Goal: Task Accomplishment & Management: Use online tool/utility

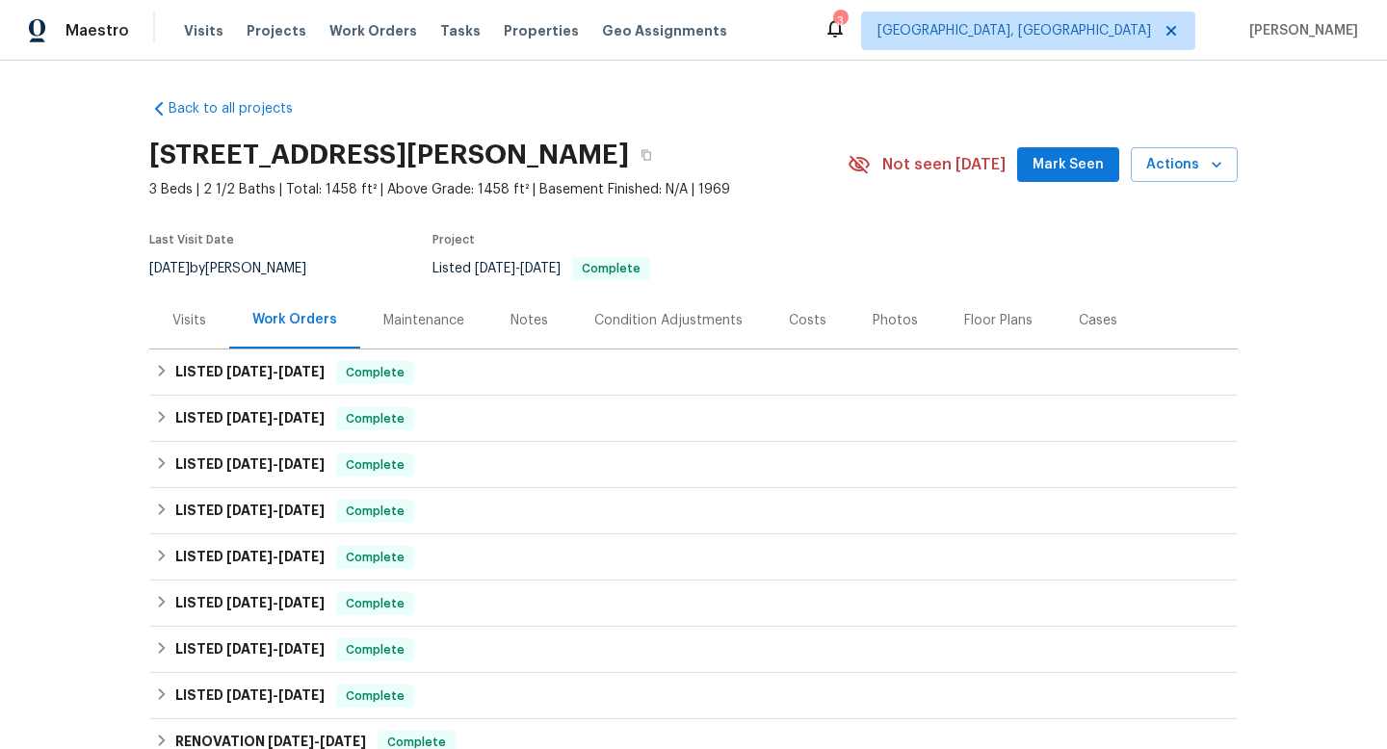
click at [417, 316] on div "Maintenance" at bounding box center [423, 320] width 81 height 19
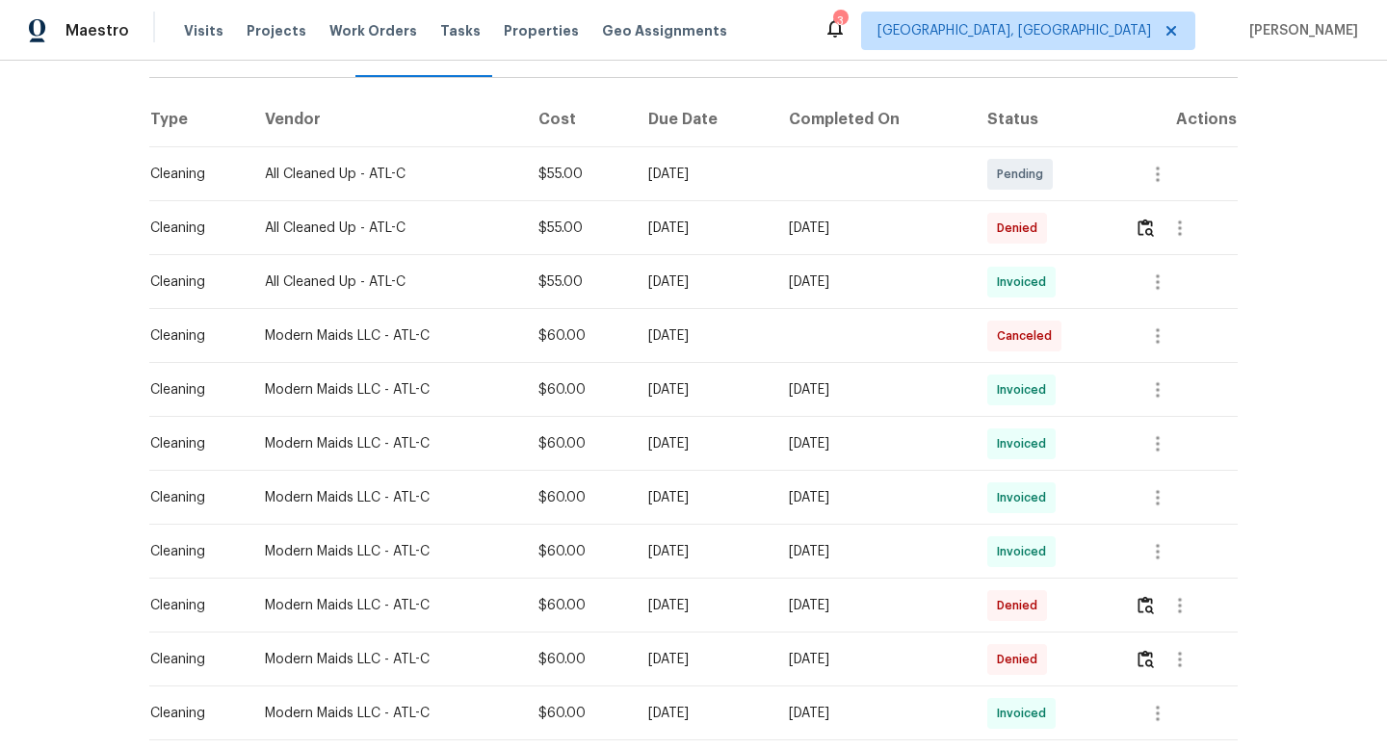
scroll to position [293, 0]
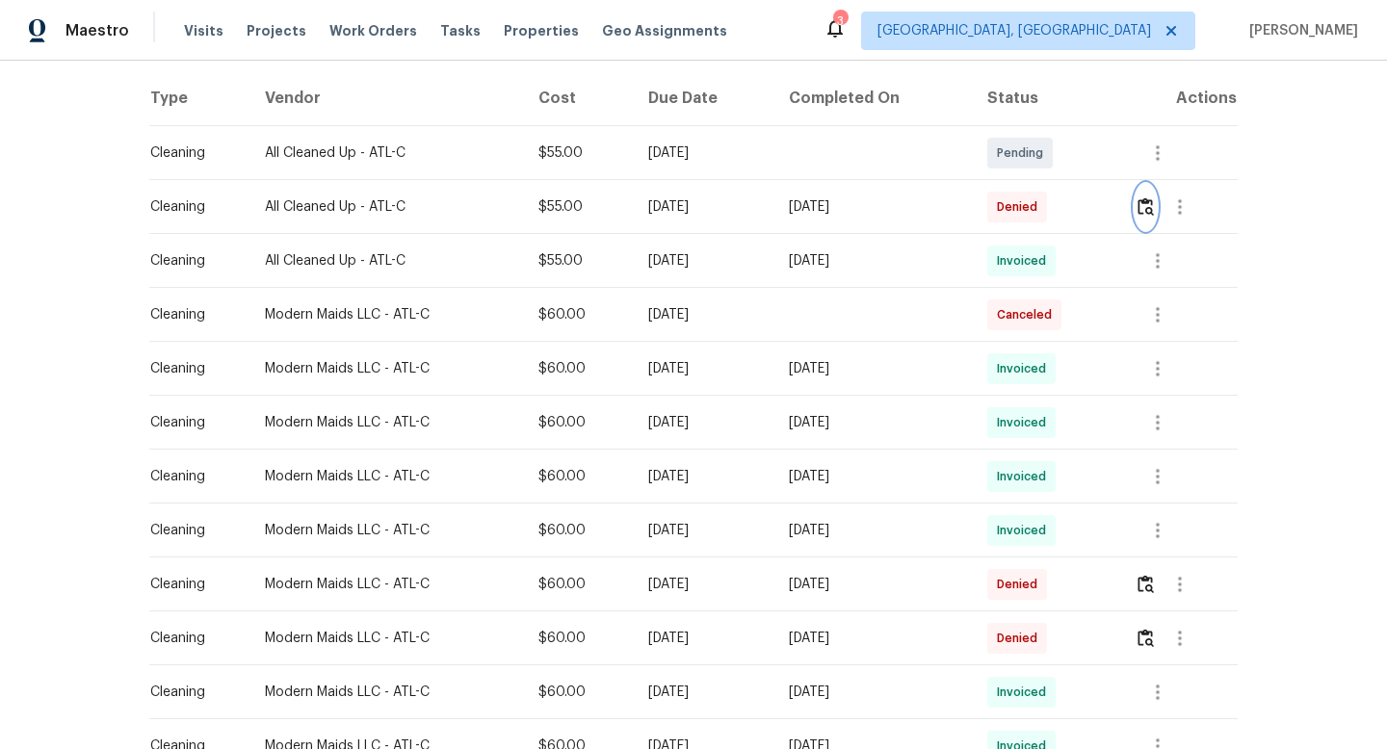
click at [1151, 213] on img "button" at bounding box center [1145, 206] width 16 height 18
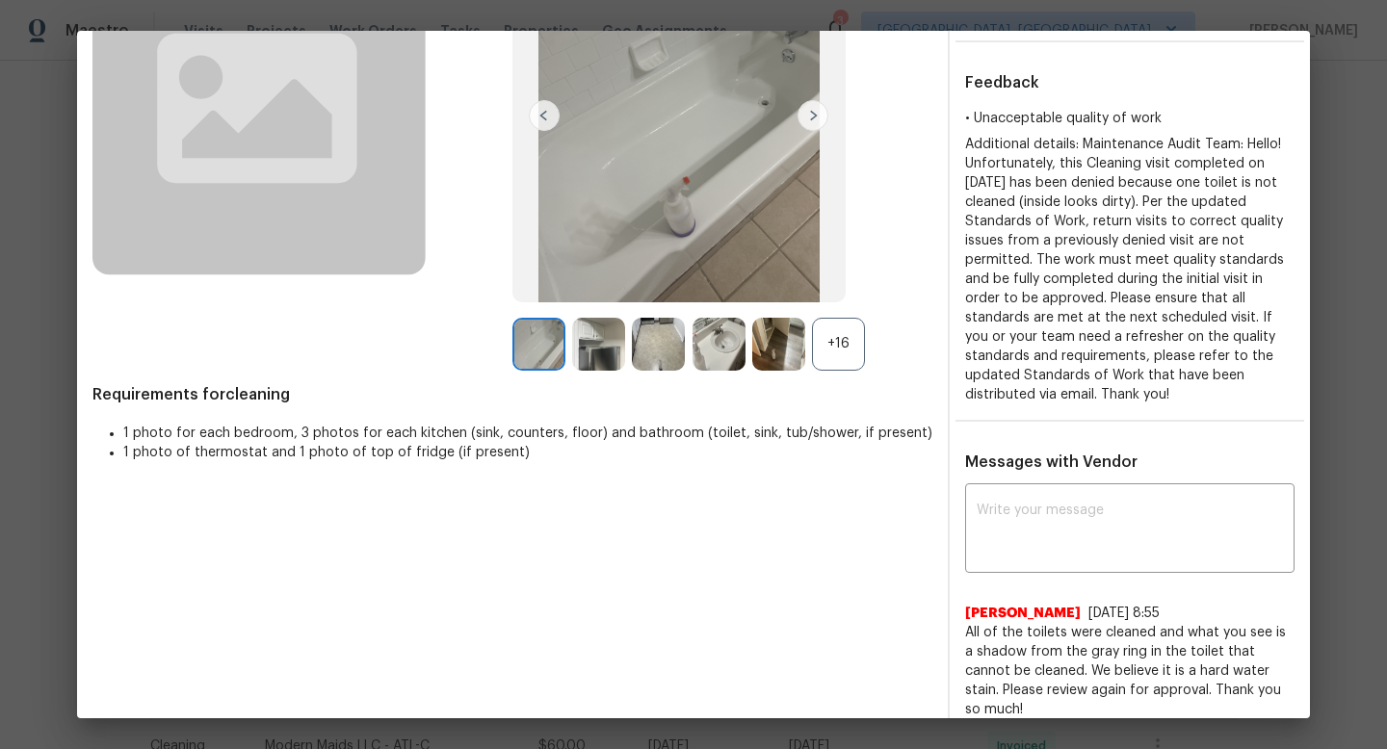
scroll to position [0, 0]
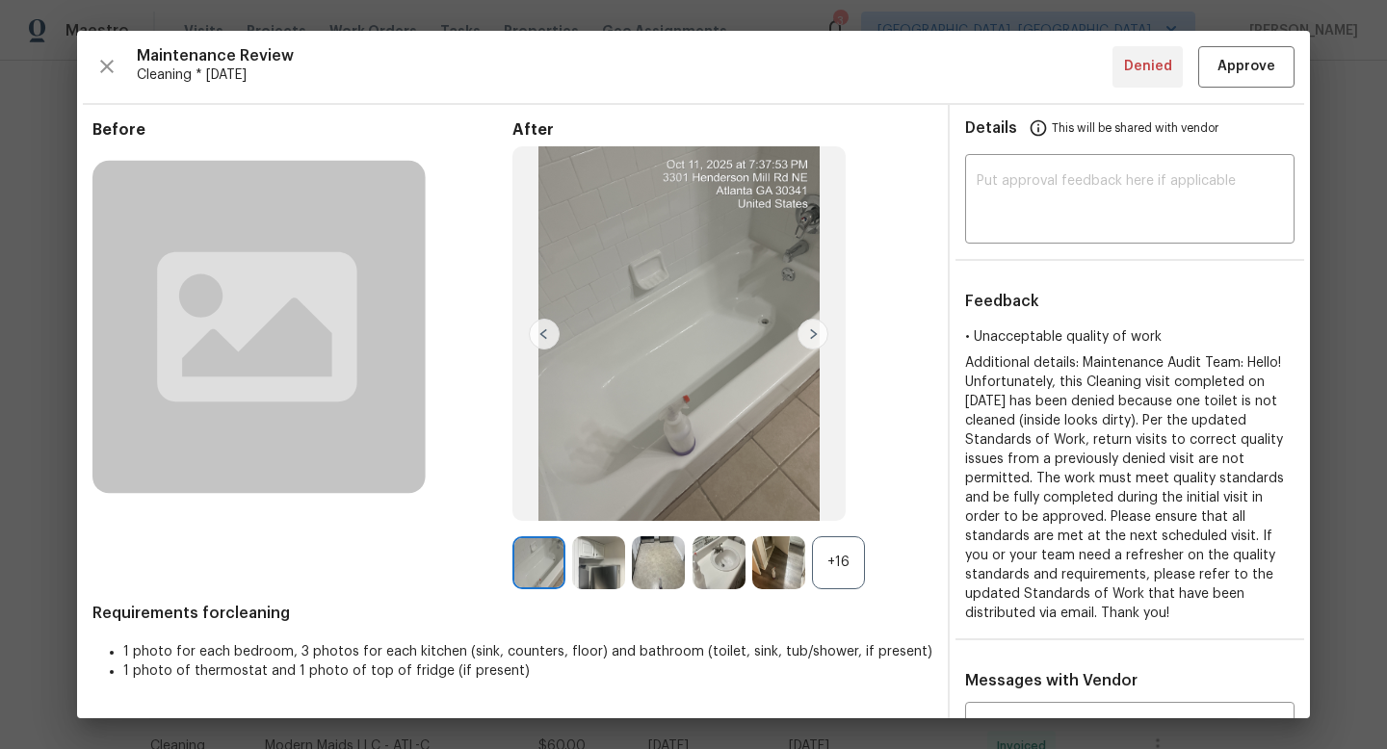
click at [834, 560] on div "+16" at bounding box center [838, 562] width 53 height 53
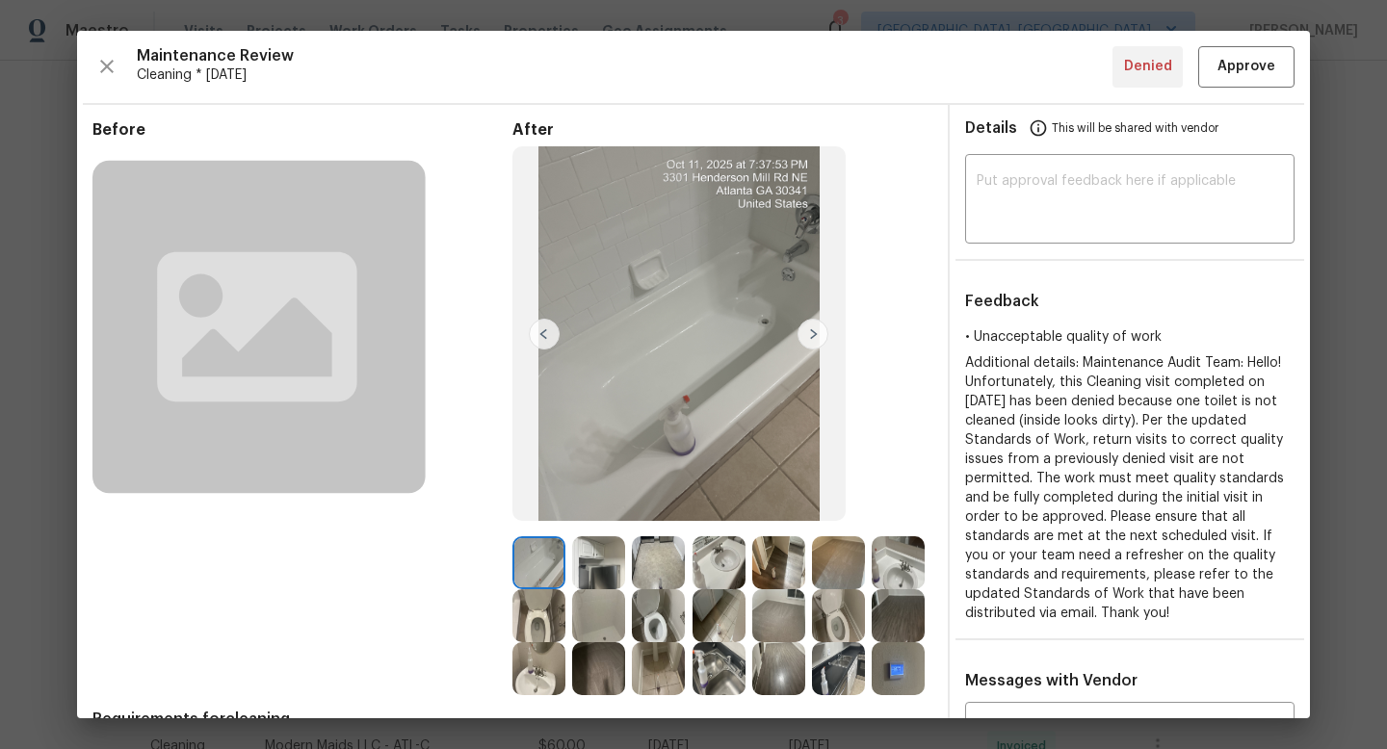
scroll to position [45, 0]
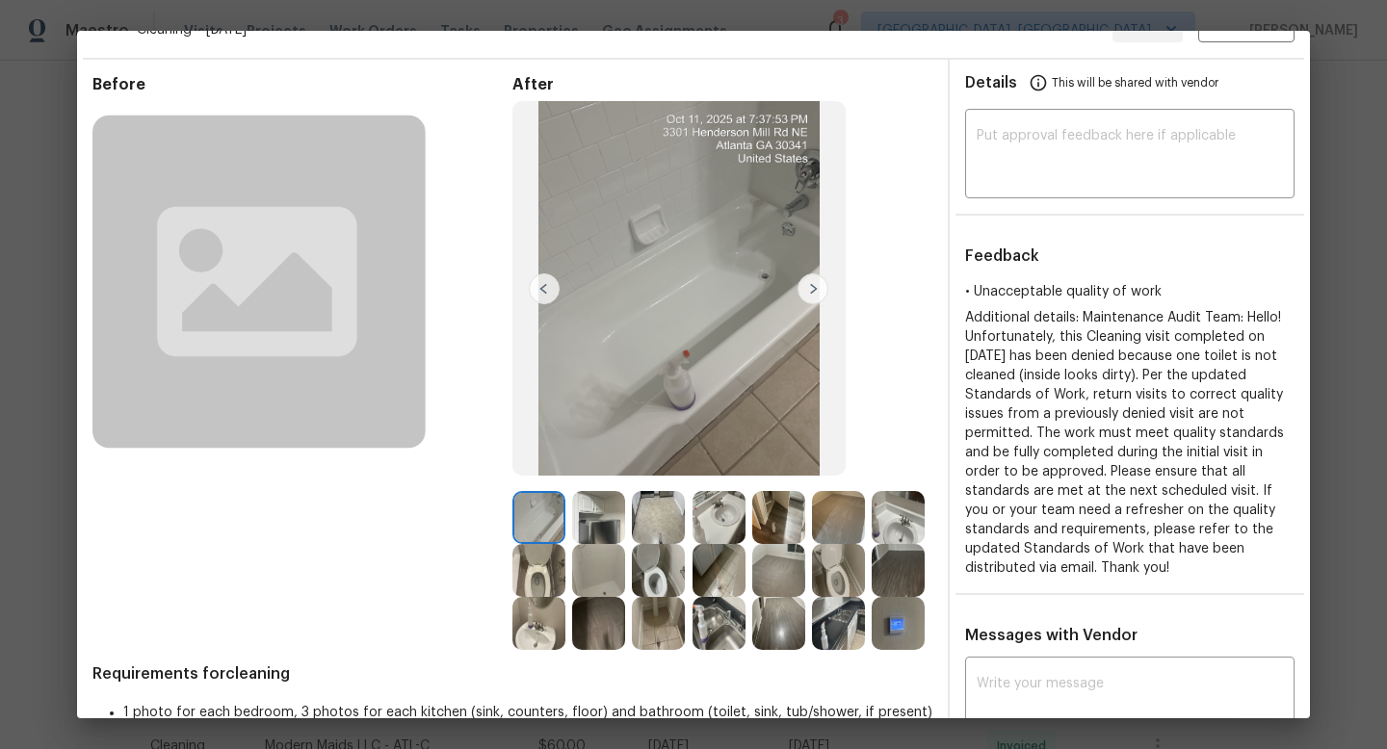
click at [547, 558] on img at bounding box center [538, 570] width 53 height 53
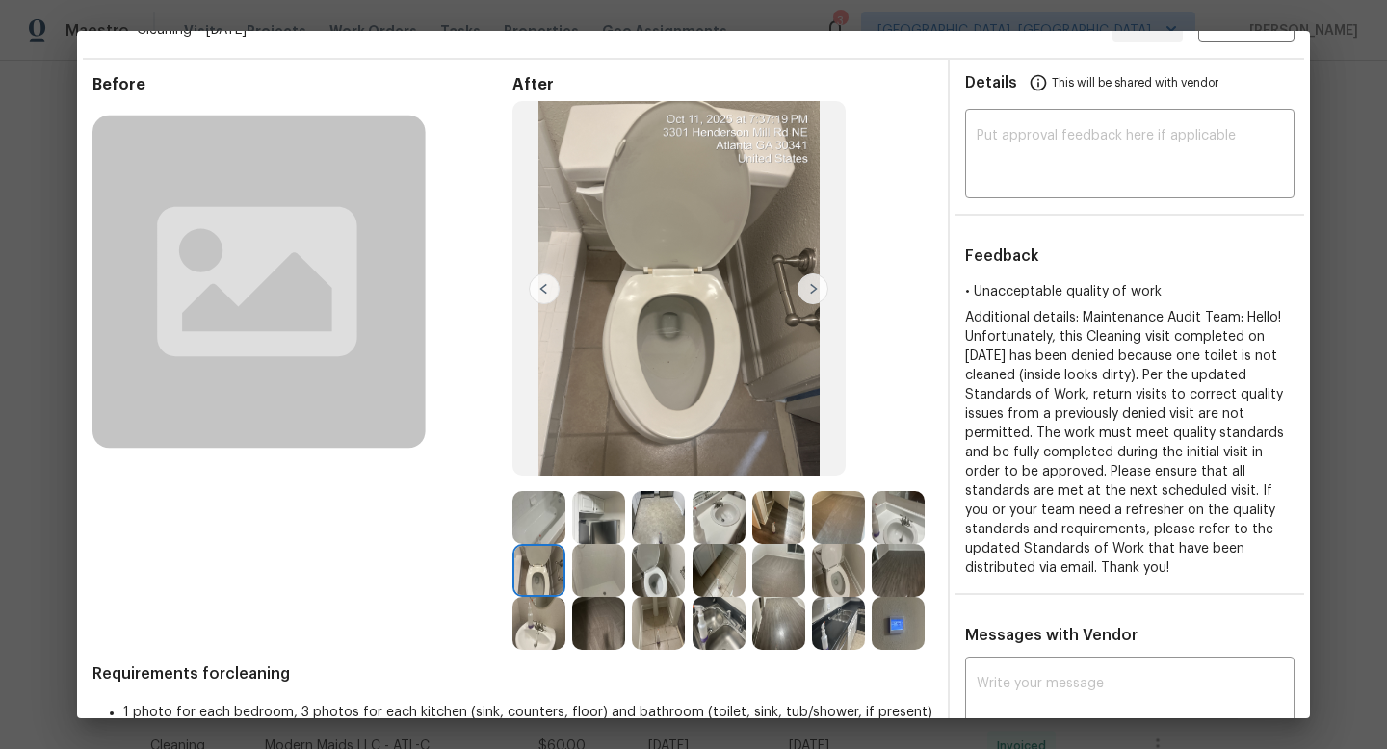
click at [655, 566] on img at bounding box center [658, 570] width 53 height 53
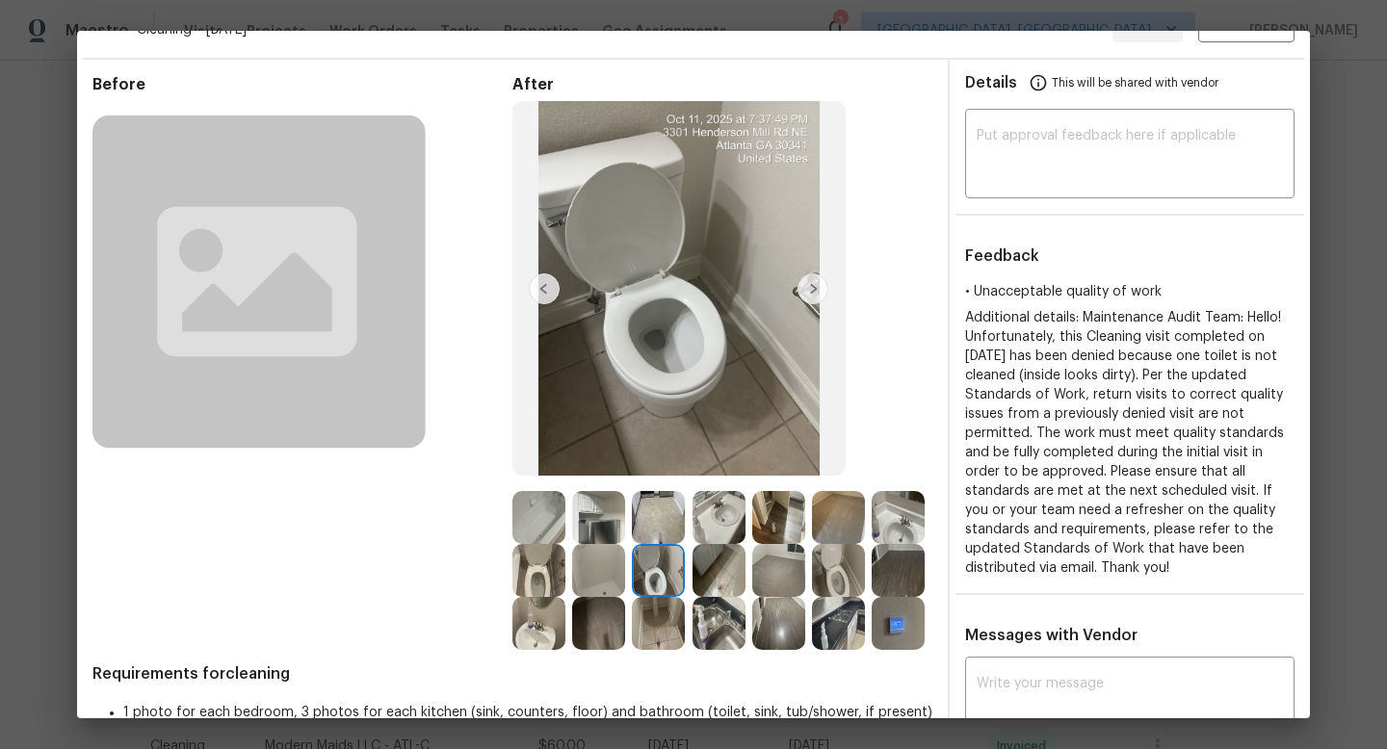
click at [834, 570] on img at bounding box center [838, 570] width 53 height 53
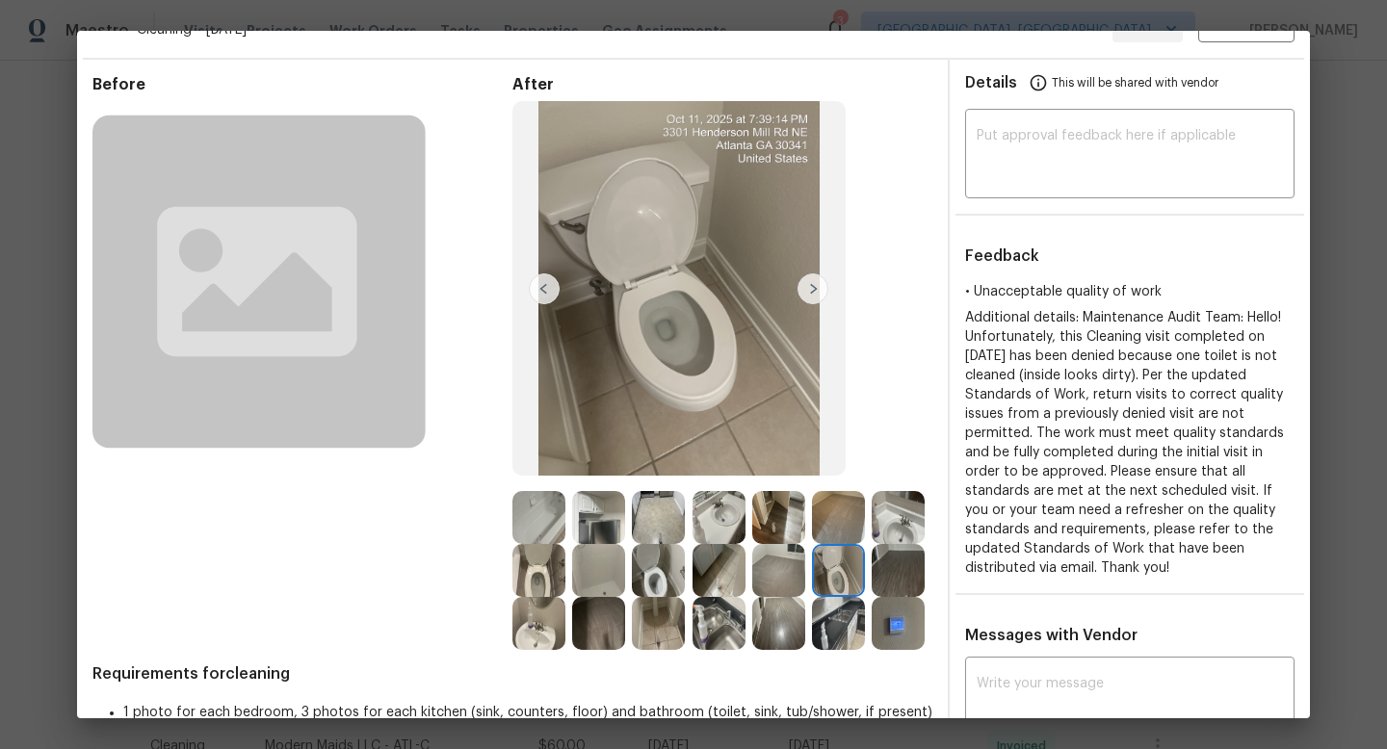
scroll to position [0, 0]
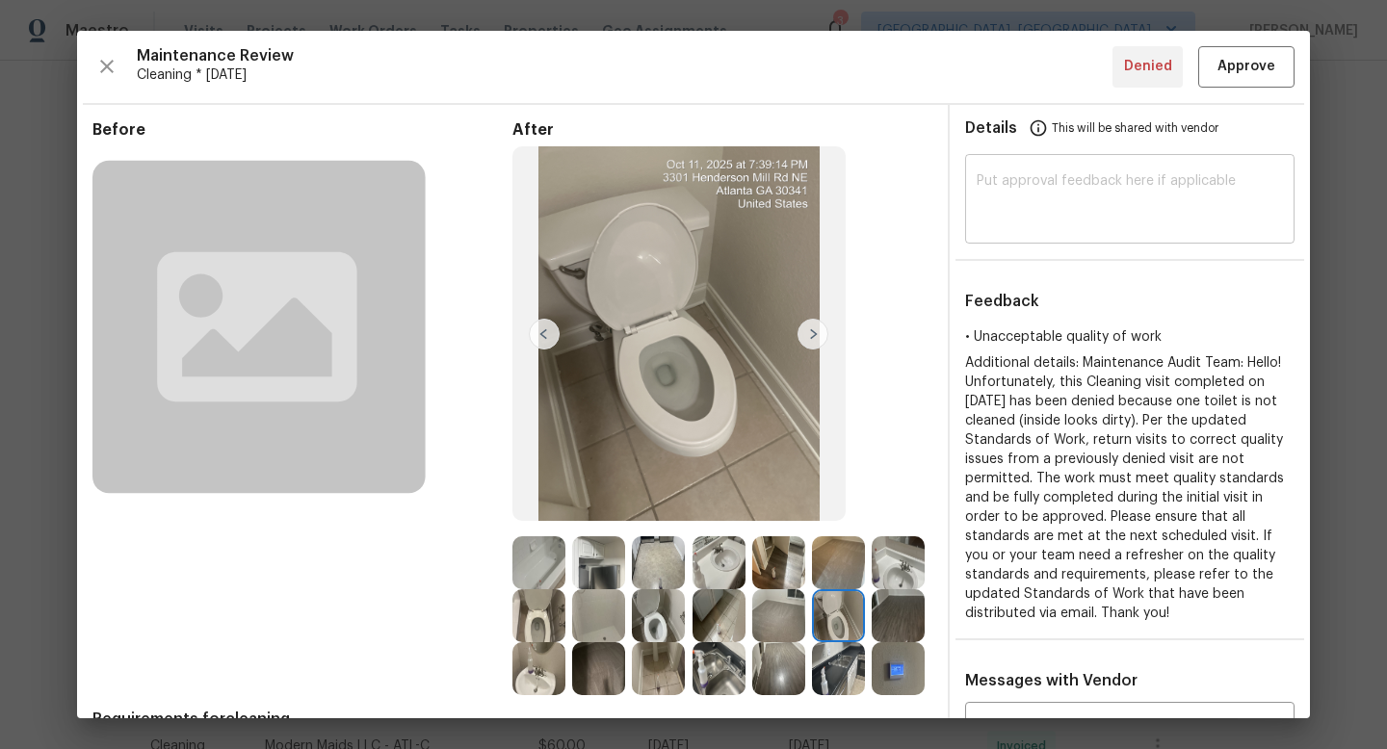
click at [1057, 209] on textarea at bounding box center [1130, 201] width 306 height 54
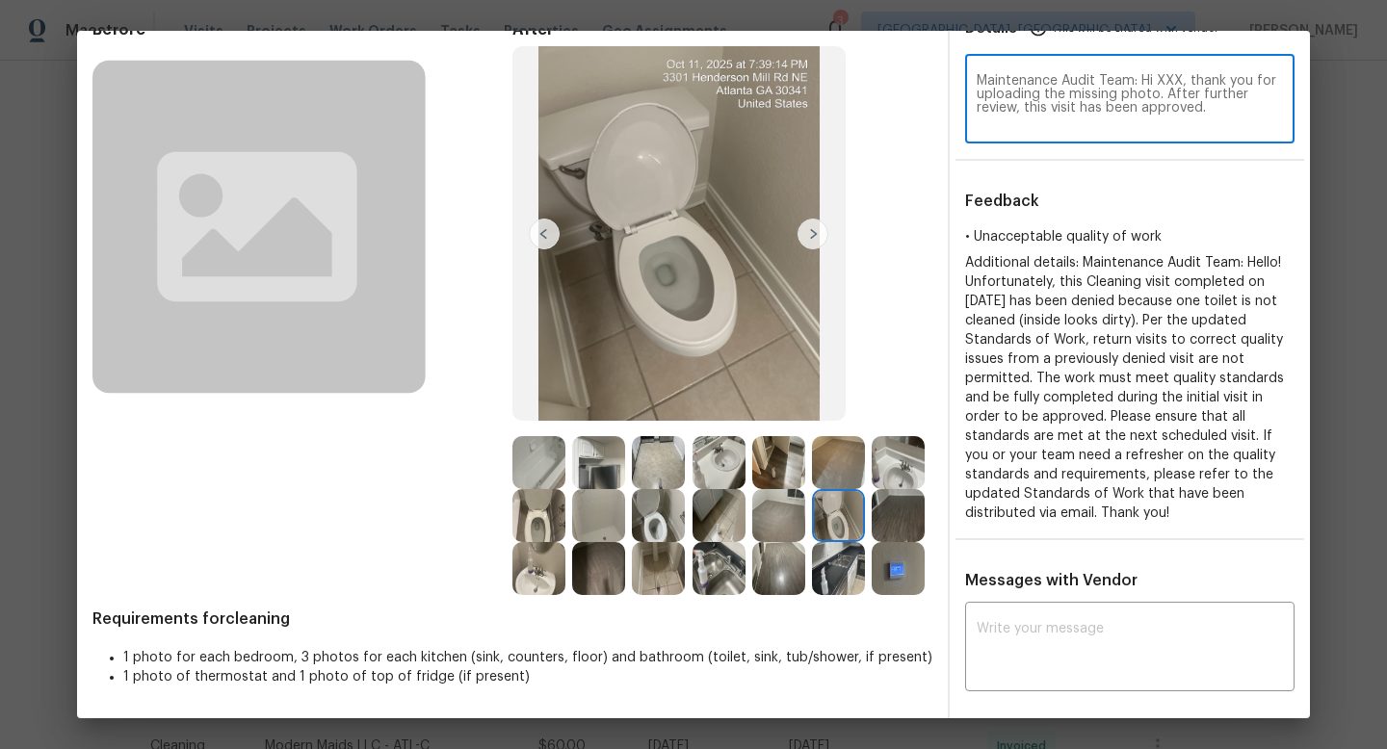
scroll to position [87, 0]
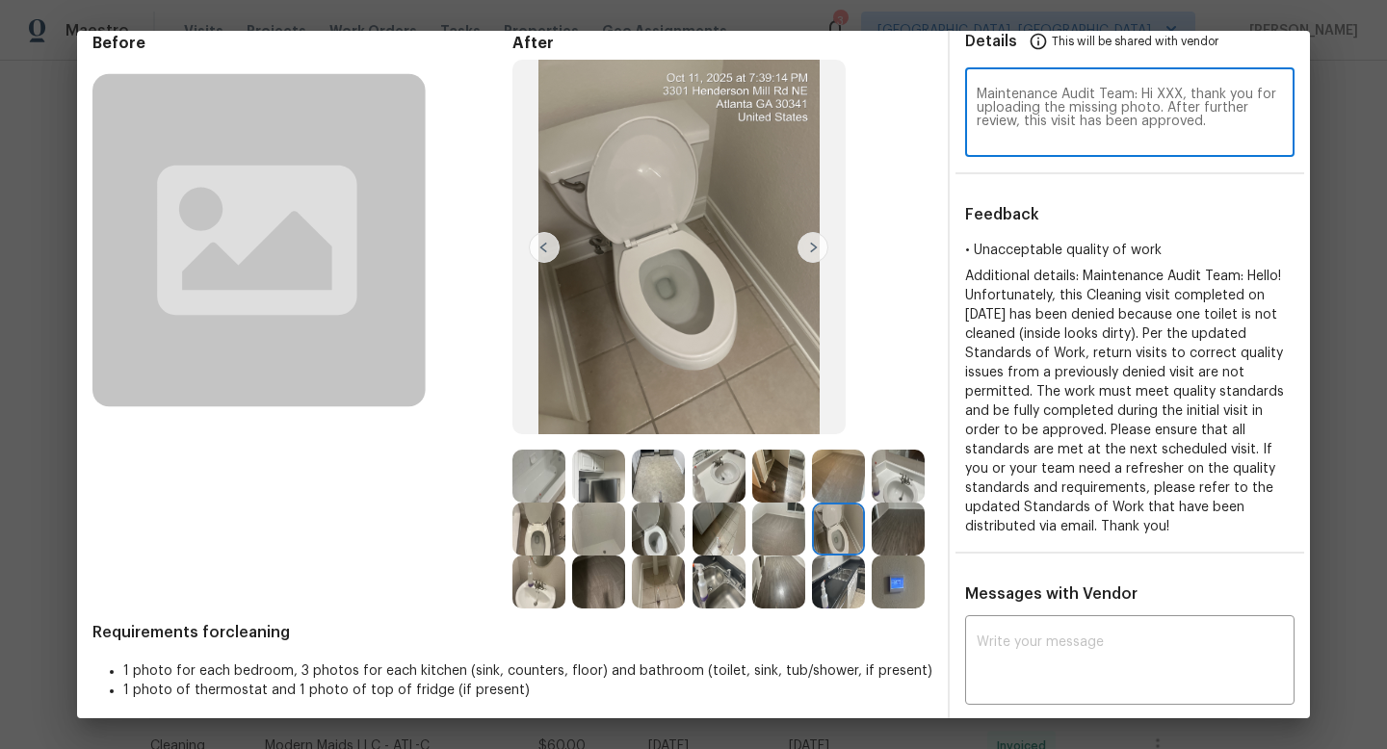
click at [1172, 97] on textarea "Maintenance Audit Team: Hi XXX, thank you for uploading the missing photo. Afte…" at bounding box center [1130, 115] width 306 height 54
type textarea "Maintenance Audit Team: Hi Sonya, after further review, this visit has been app…"
click at [1125, 662] on textarea at bounding box center [1130, 663] width 306 height 54
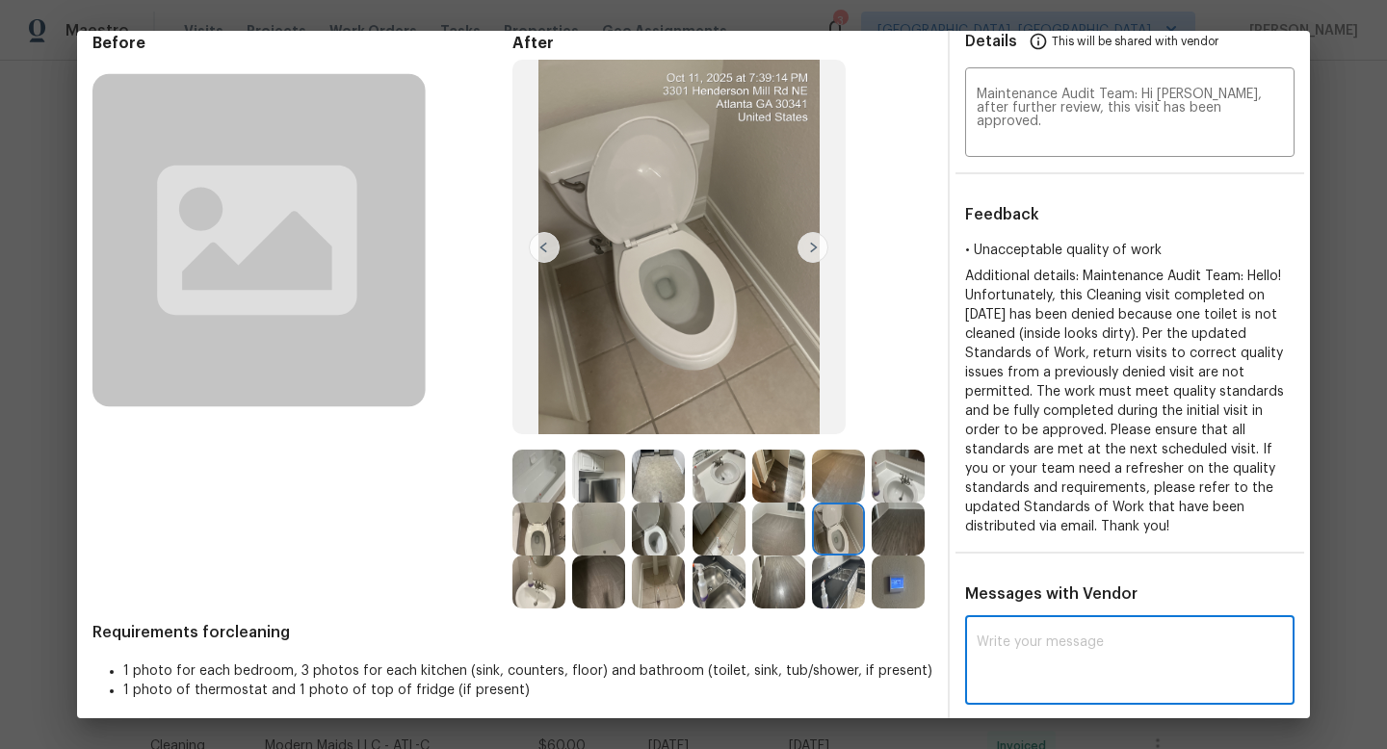
paste textarea "Maintenance Audit Team: Hi Sonya, after further review, this visit has been app…"
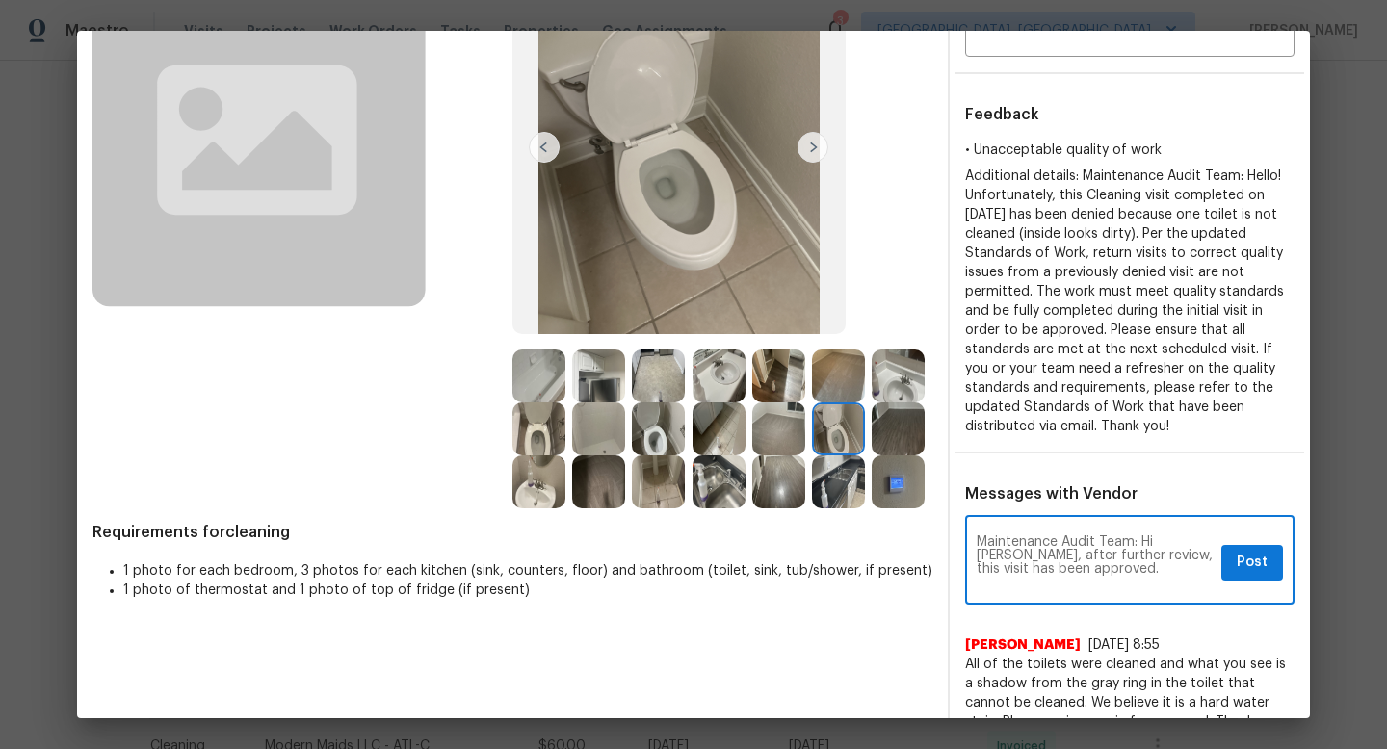
scroll to position [196, 0]
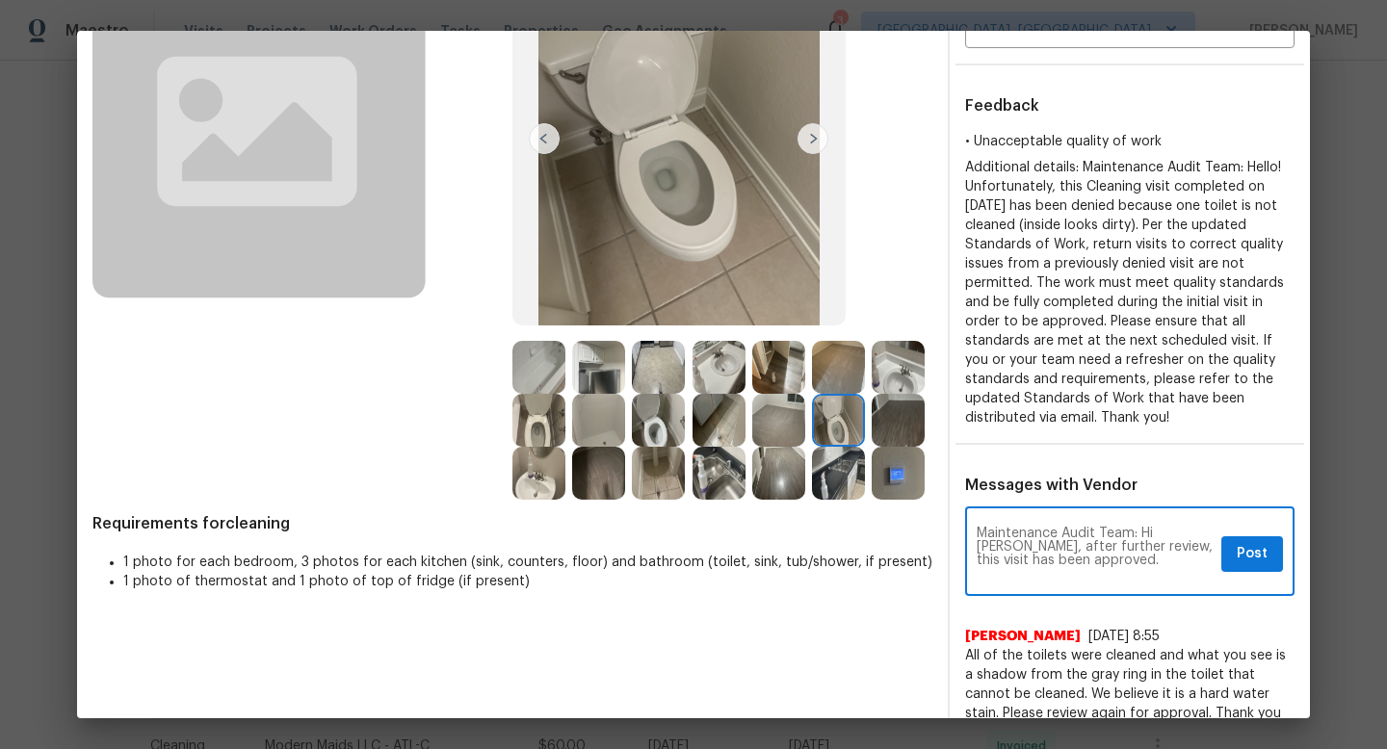
type textarea "Maintenance Audit Team: Hi Sonya, after further review, this visit has been app…"
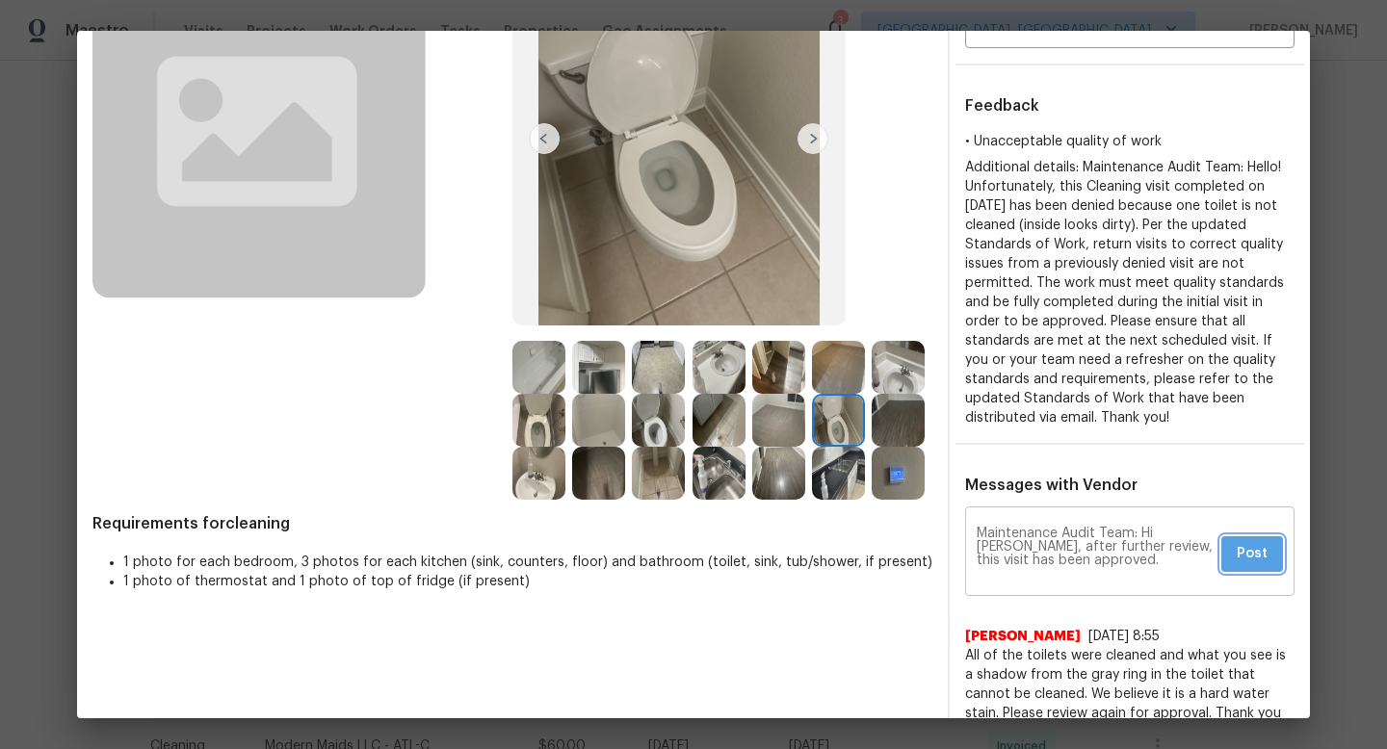
click at [1259, 559] on span "Post" at bounding box center [1252, 554] width 31 height 24
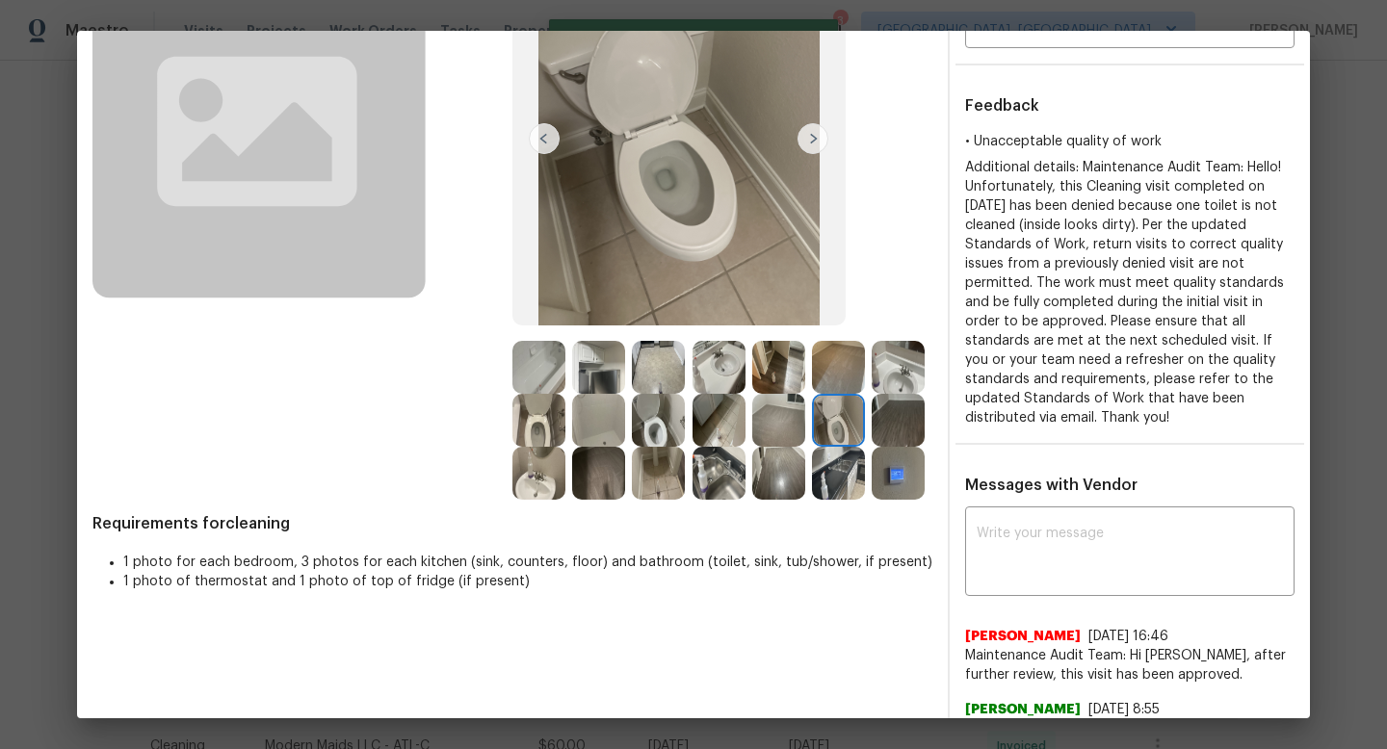
scroll to position [0, 0]
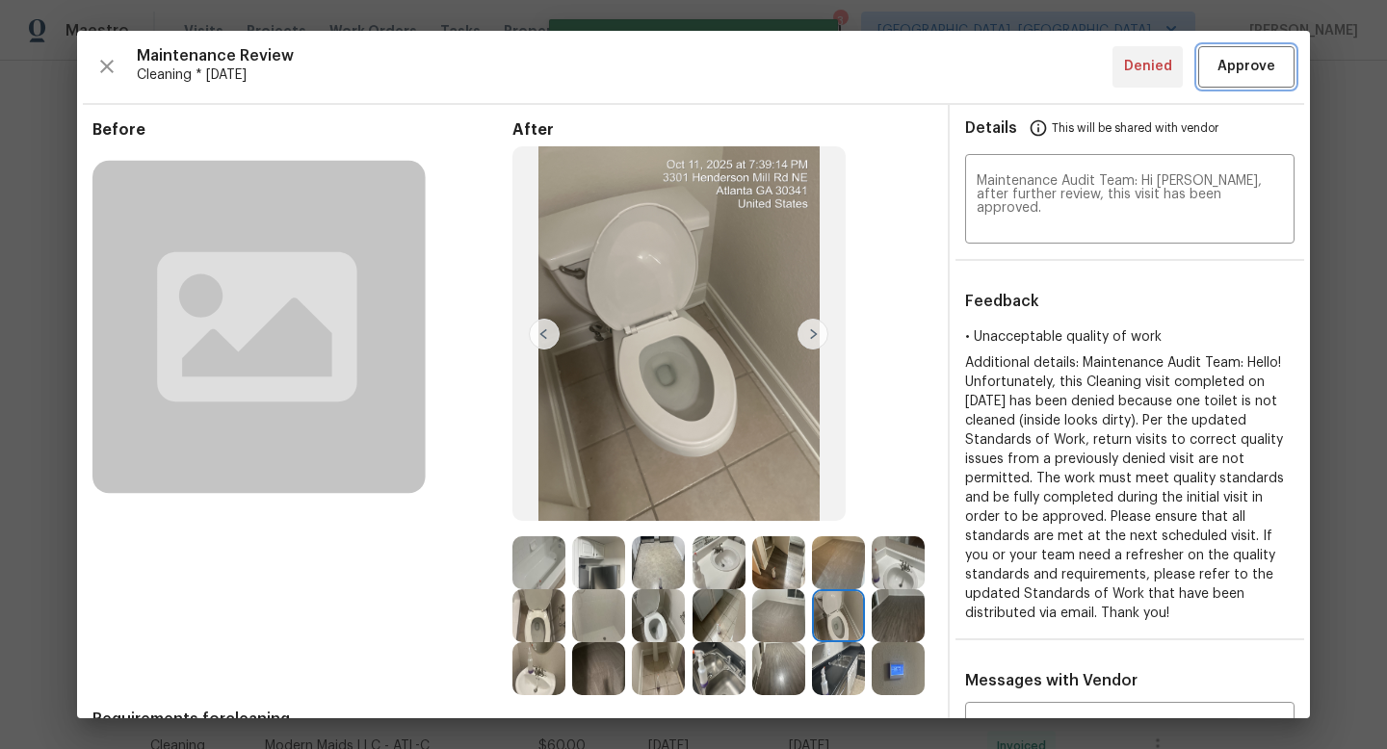
click at [1235, 53] on button "Approve" at bounding box center [1246, 66] width 96 height 41
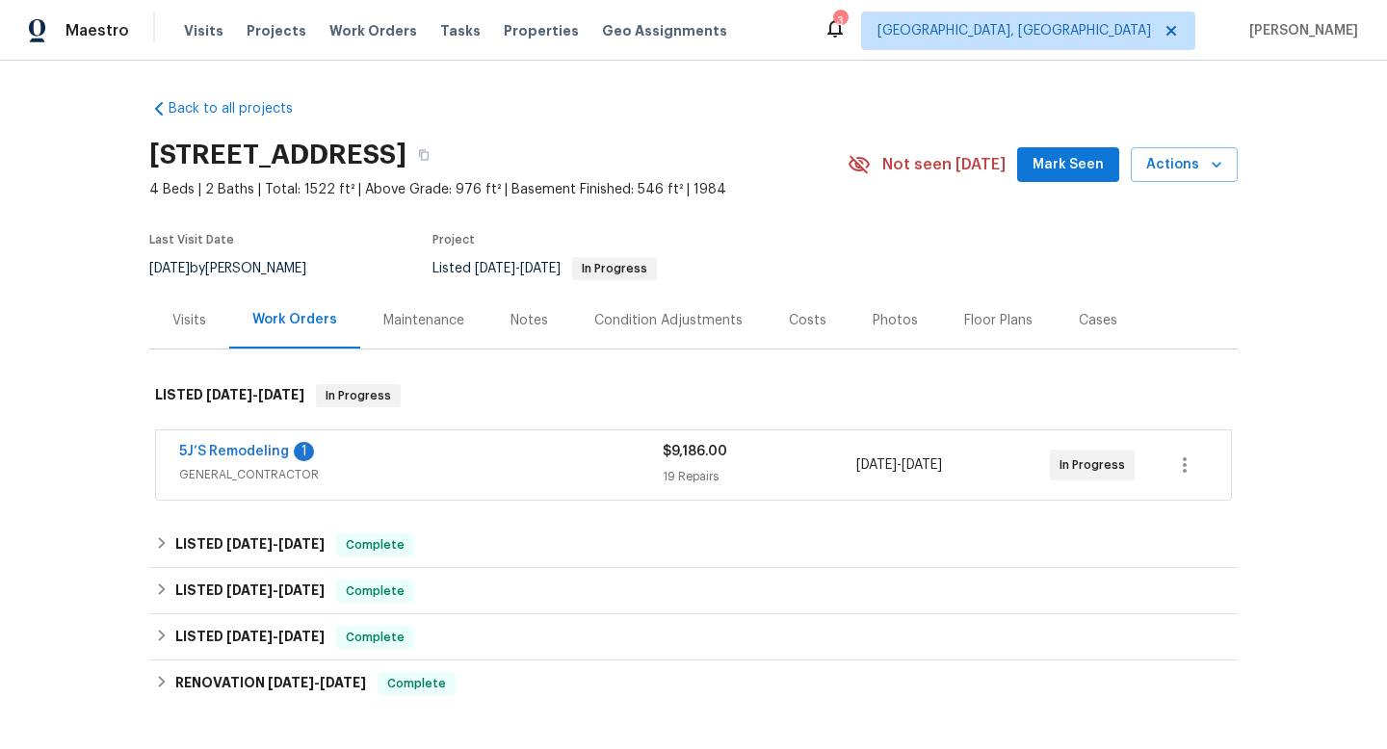
click at [412, 341] on div "Maintenance" at bounding box center [423, 320] width 127 height 57
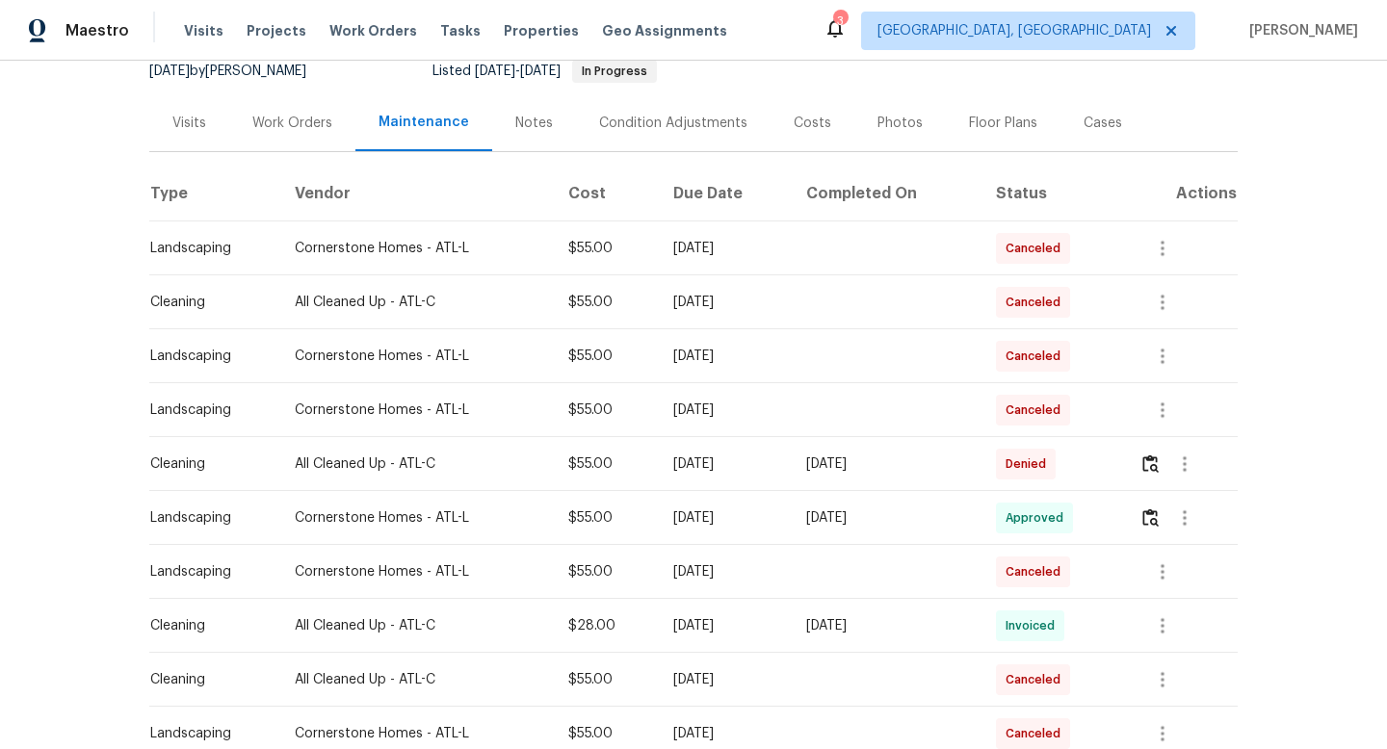
scroll to position [326, 0]
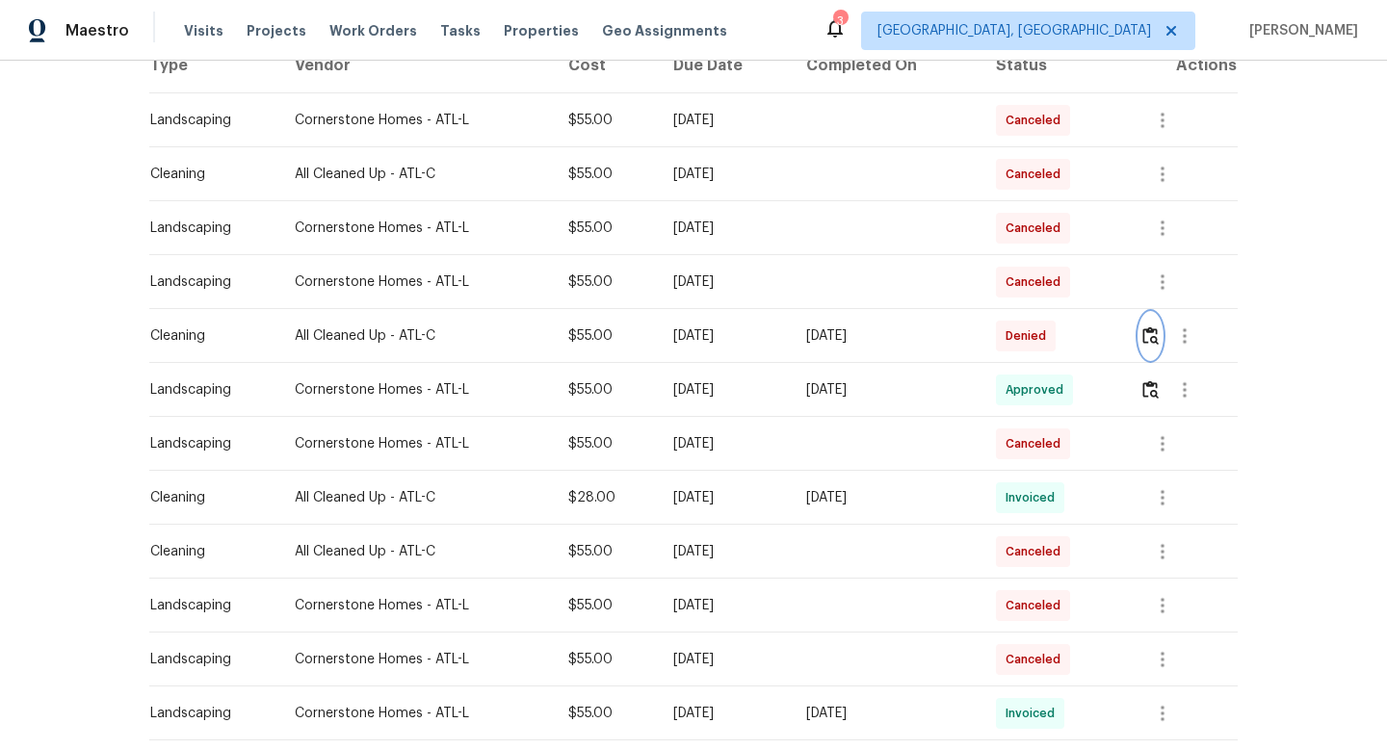
click at [1151, 338] on img "button" at bounding box center [1150, 335] width 16 height 18
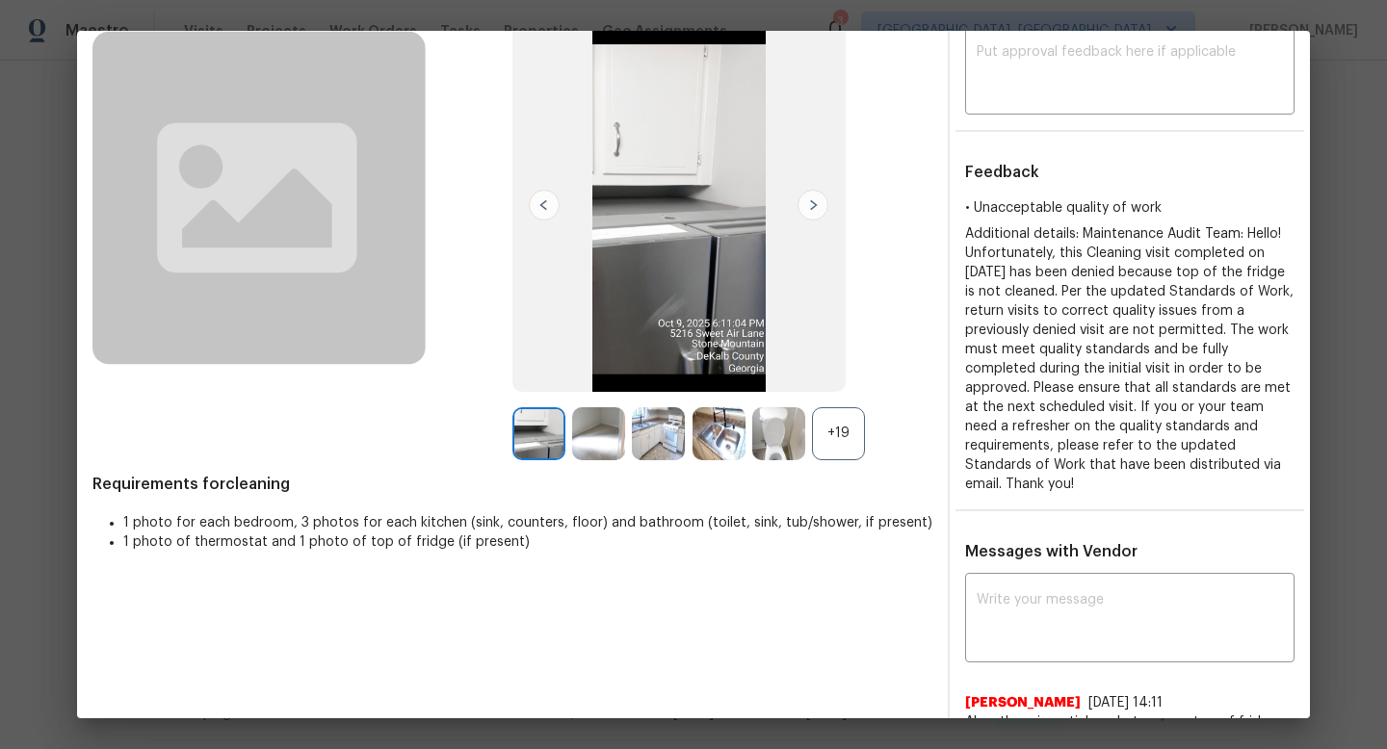
scroll to position [0, 0]
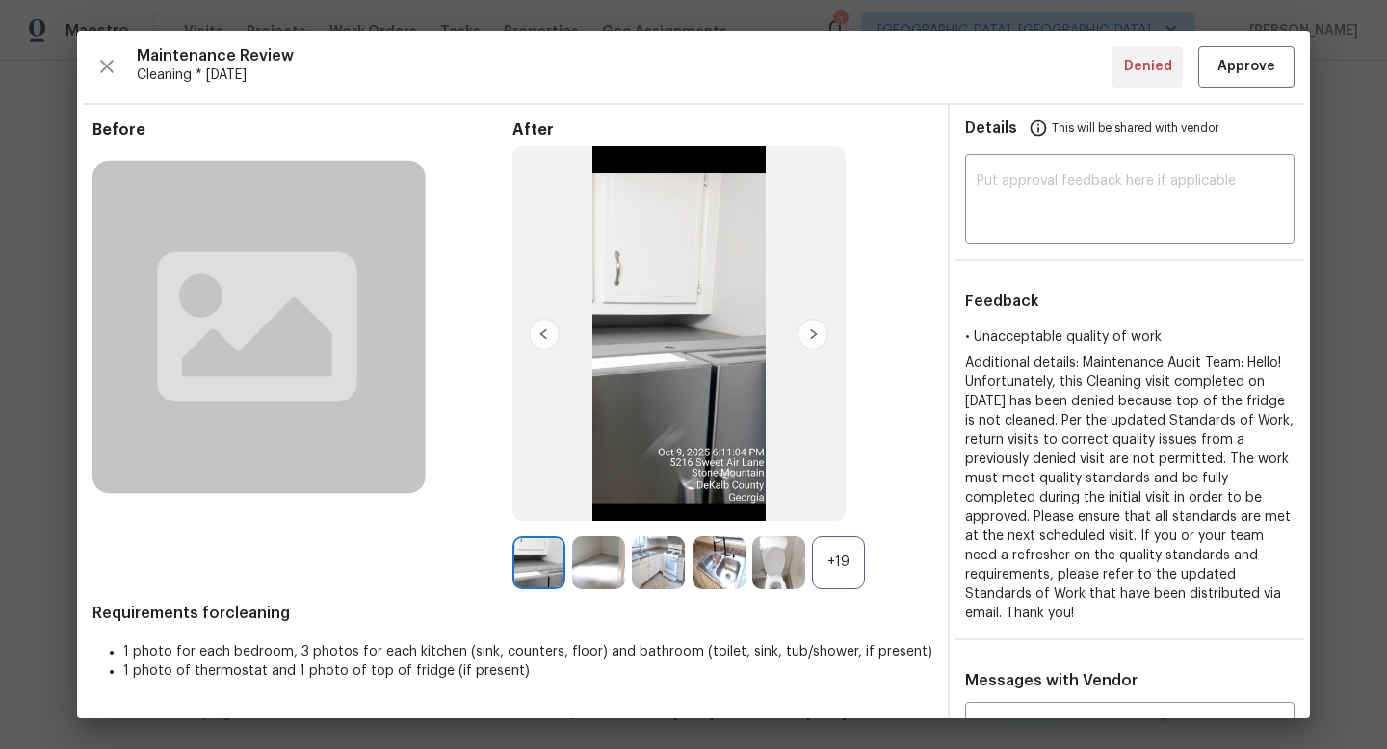
click at [822, 561] on div "+19" at bounding box center [838, 562] width 53 height 53
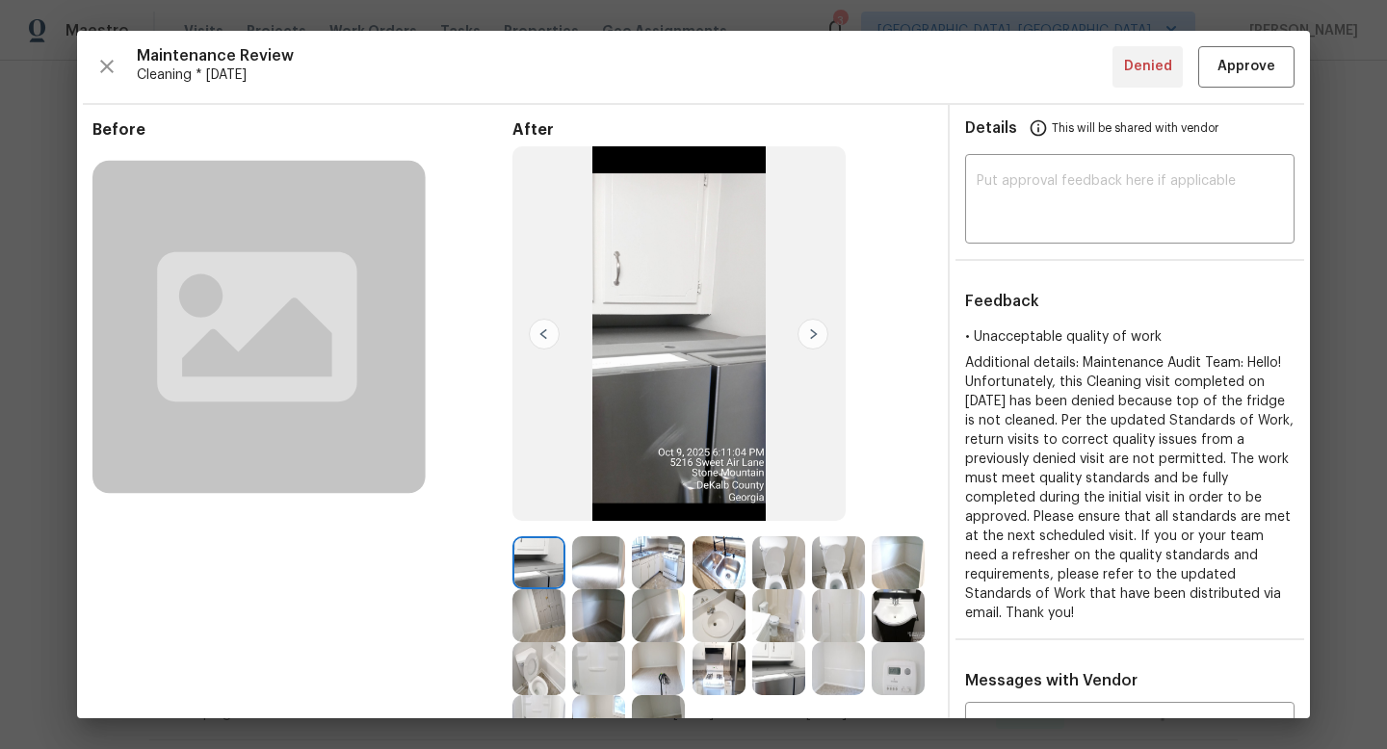
click at [603, 561] on img at bounding box center [598, 562] width 53 height 53
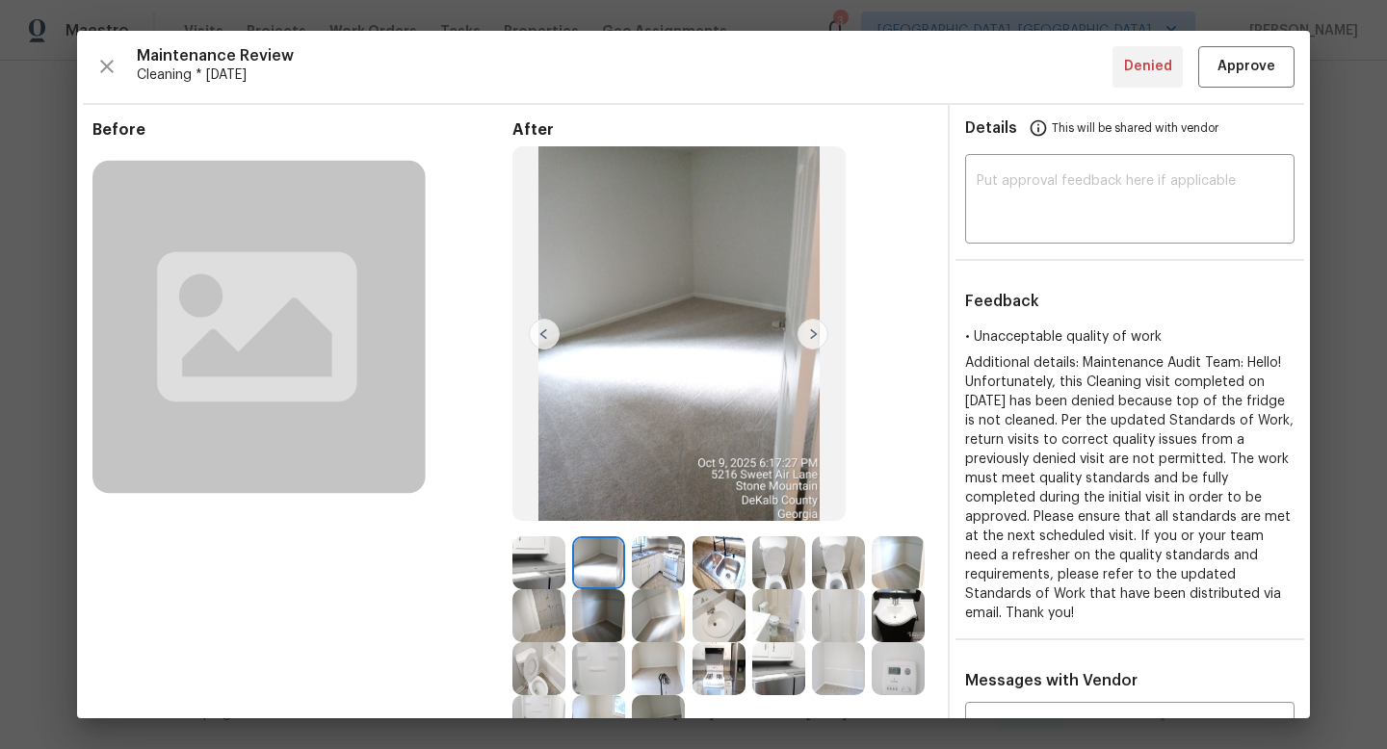
scroll to position [115, 0]
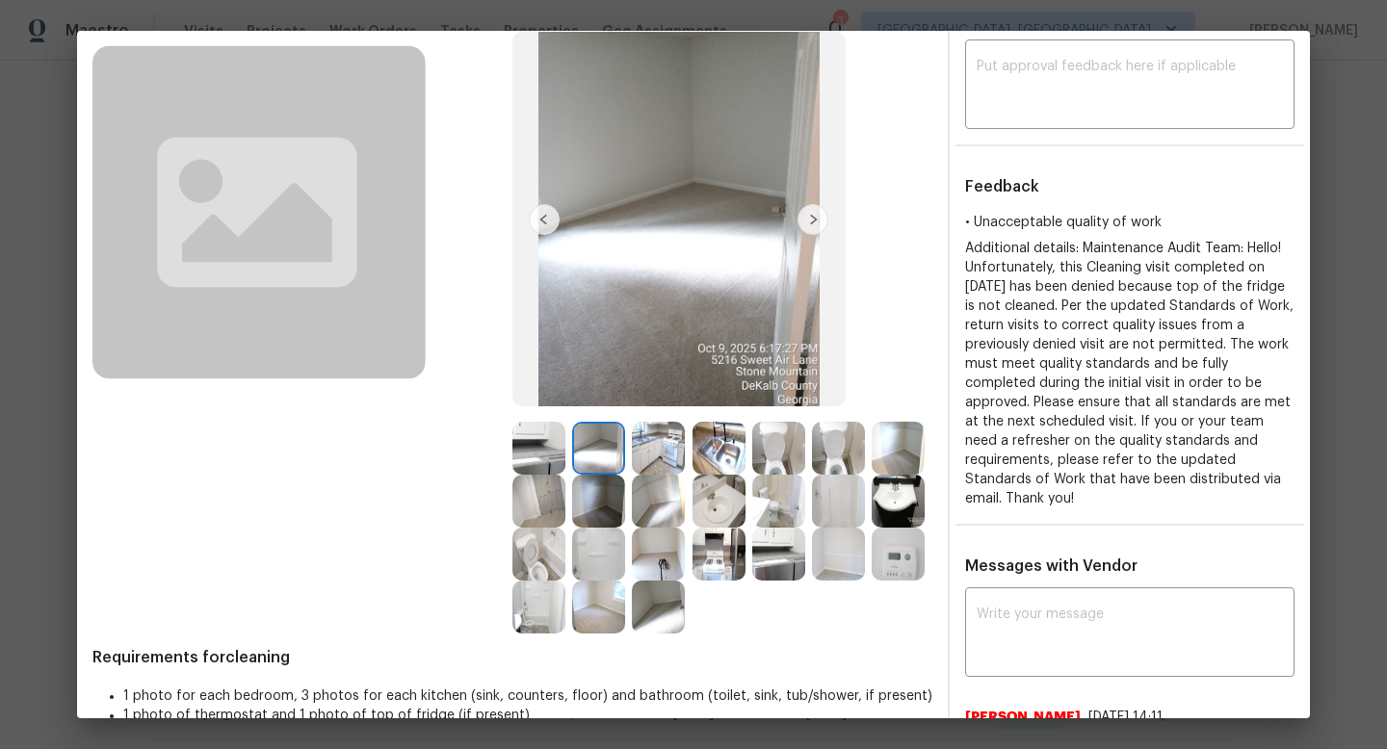
click at [766, 550] on img at bounding box center [778, 554] width 53 height 53
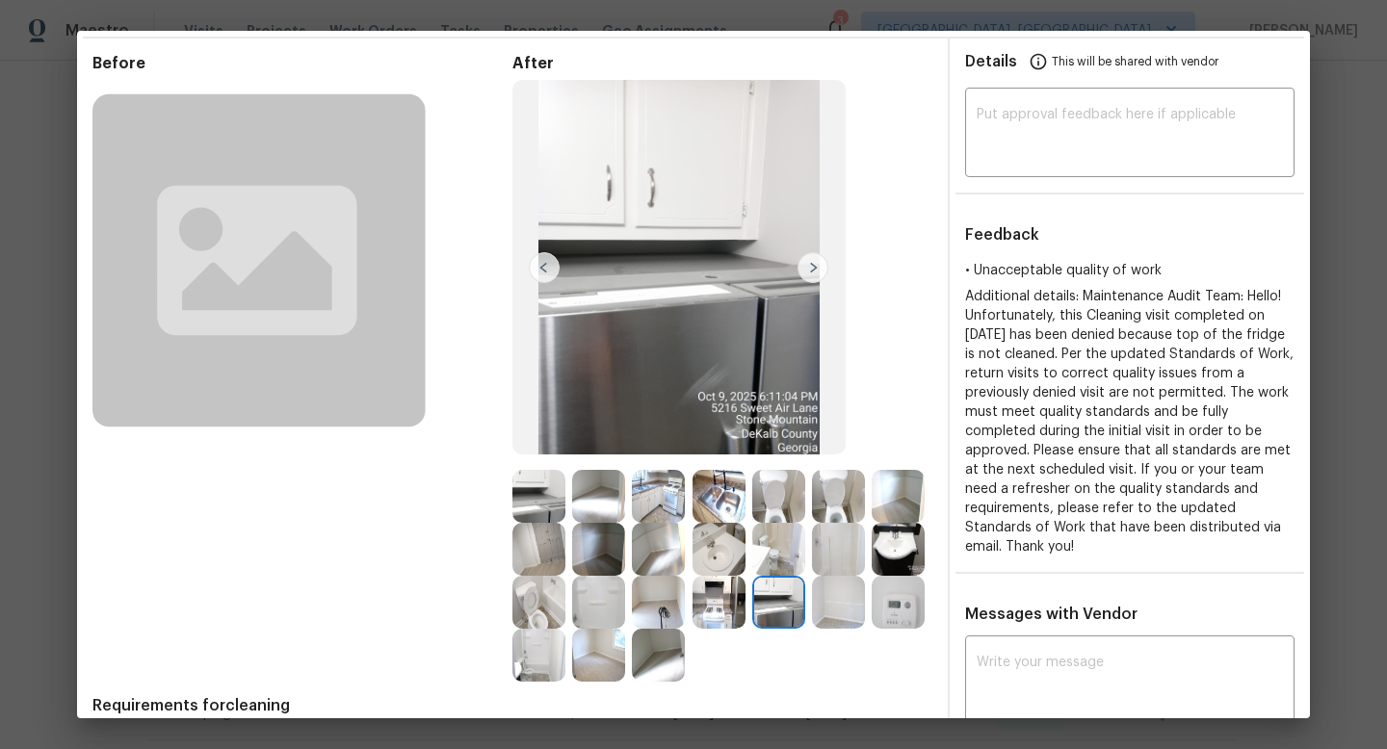
scroll to position [55, 0]
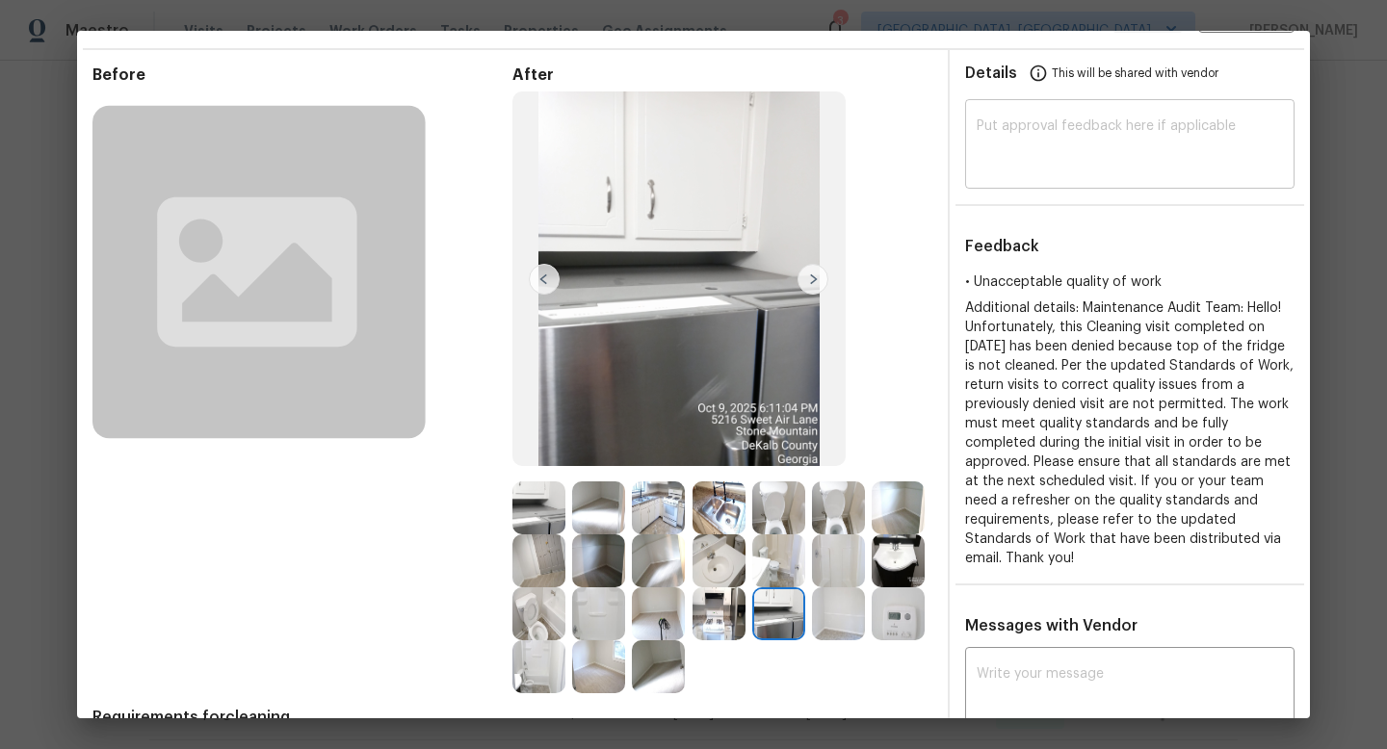
click at [1076, 149] on textarea at bounding box center [1130, 146] width 306 height 54
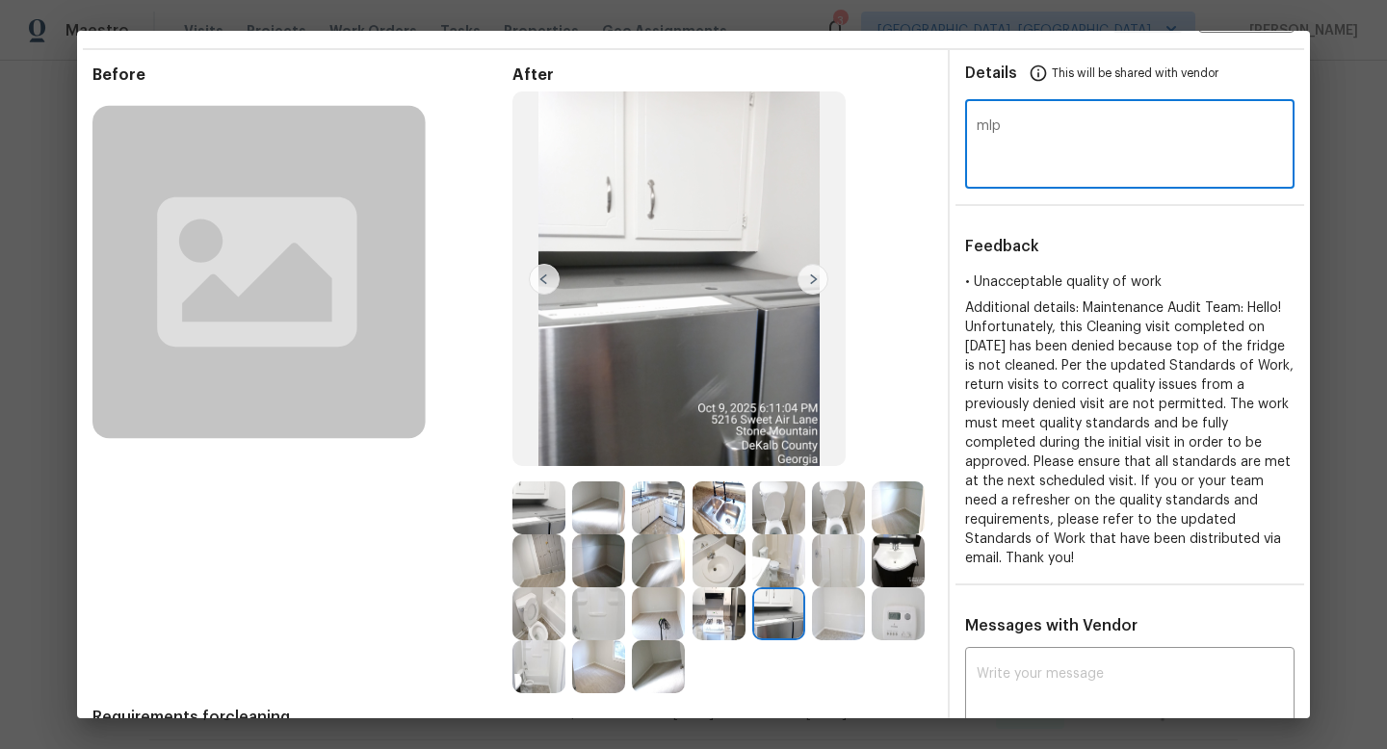
type textarea "Maintenance Audit Team: Hi XXX, thank you for uploading the missing photo. Afte…"
